Goal: Information Seeking & Learning: Learn about a topic

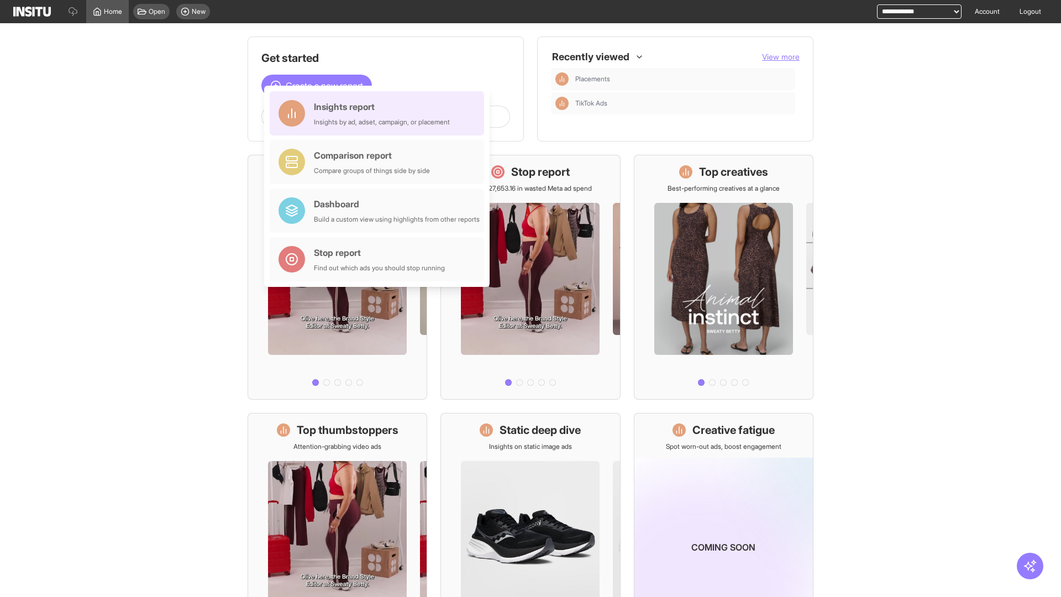
click at [380, 113] on div "Insights report Insights by ad, adset, campaign, or placement" at bounding box center [382, 113] width 136 height 27
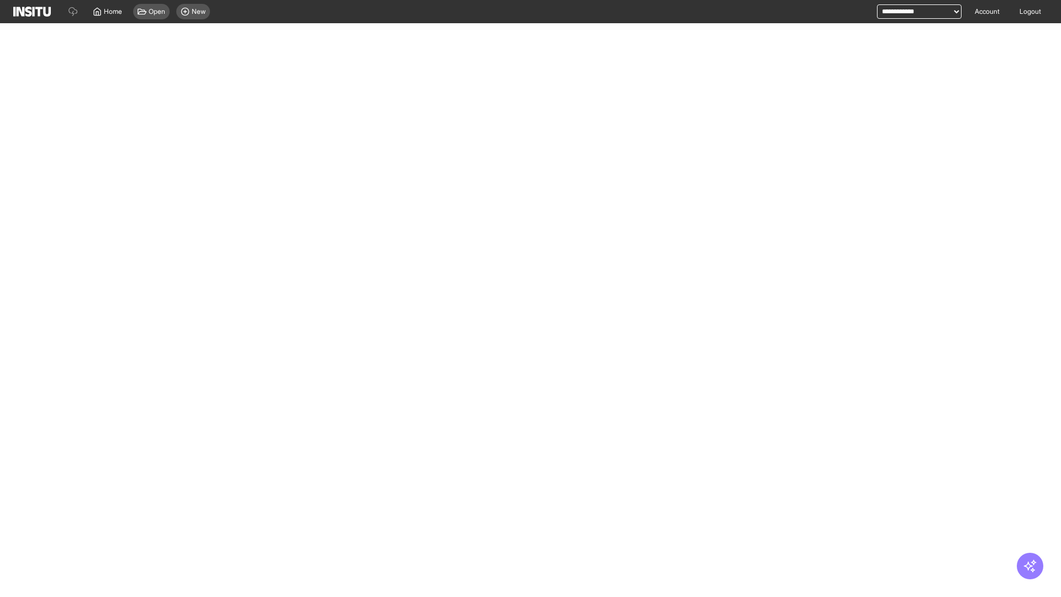
select select "**"
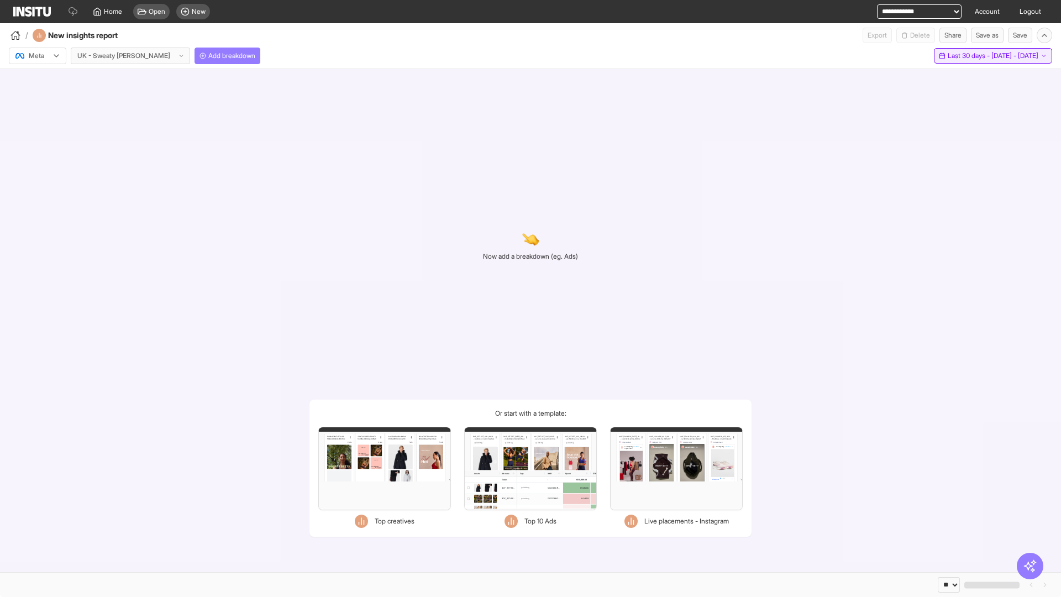
click at [970, 56] on span "Last 30 days - [DATE] - [DATE]" at bounding box center [993, 55] width 91 height 9
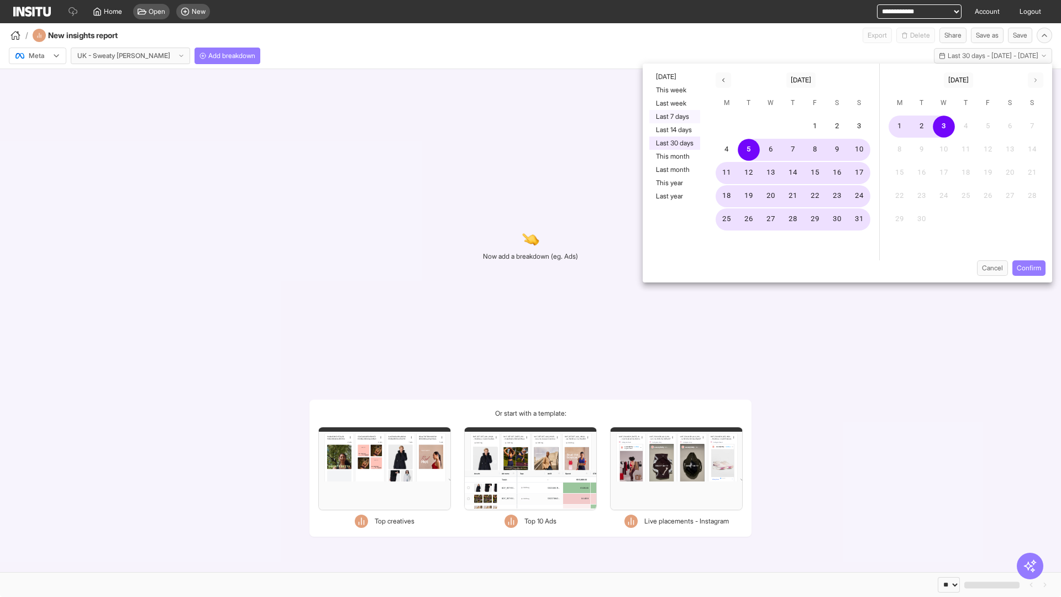
click at [674, 117] on button "Last 7 days" at bounding box center [674, 116] width 51 height 13
